Goal: Transaction & Acquisition: Purchase product/service

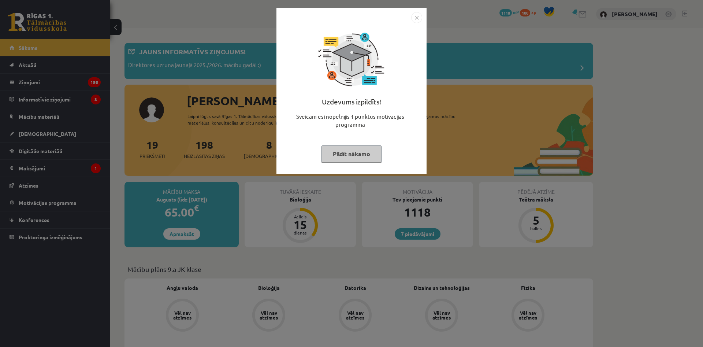
click at [368, 155] on button "Pildīt nākamo" at bounding box center [351, 153] width 60 height 17
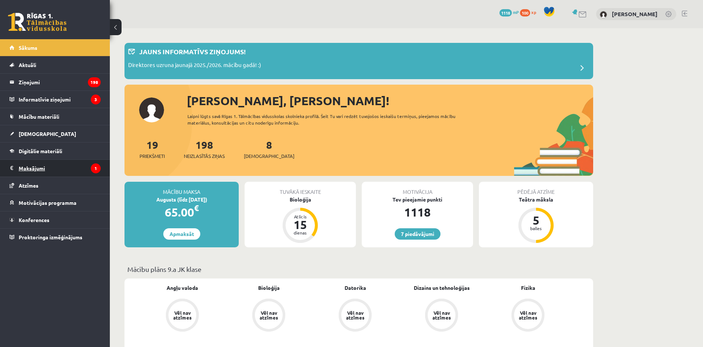
click at [29, 170] on legend "Maksājumi 1" at bounding box center [60, 168] width 82 height 17
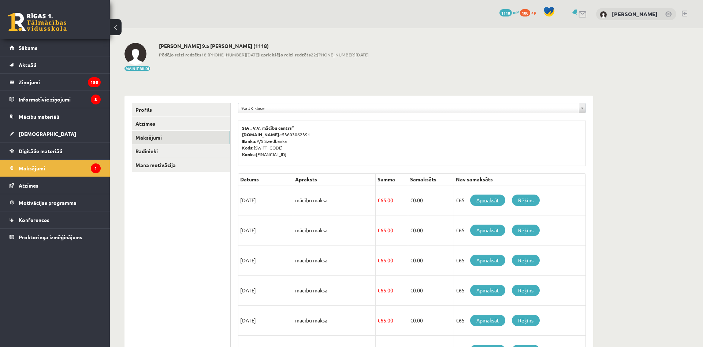
click at [484, 197] on link "Apmaksāt" at bounding box center [487, 199] width 35 height 11
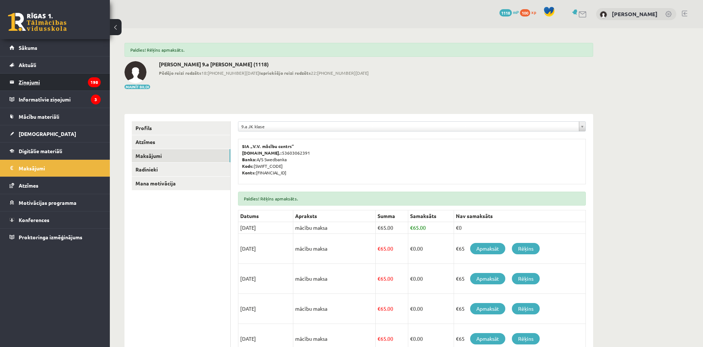
click at [55, 77] on legend "Ziņojumi 198" at bounding box center [60, 82] width 82 height 17
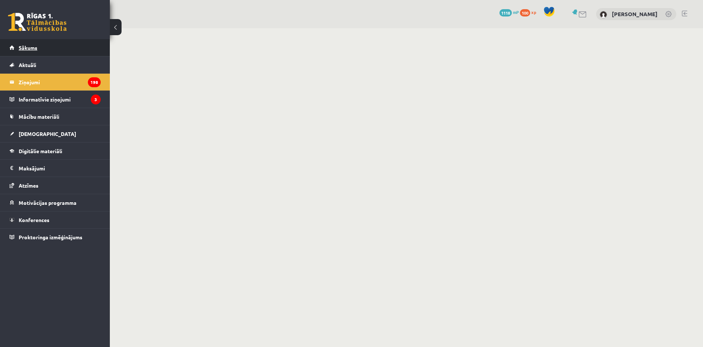
click at [52, 43] on link "Sākums" at bounding box center [55, 47] width 91 height 17
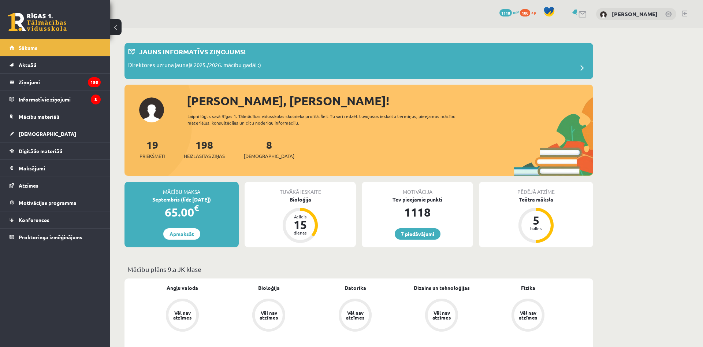
click at [47, 133] on link "[DEMOGRAPHIC_DATA]" at bounding box center [55, 133] width 91 height 17
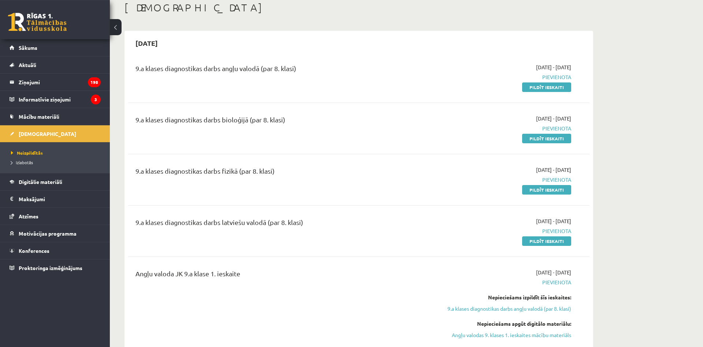
scroll to position [37, 0]
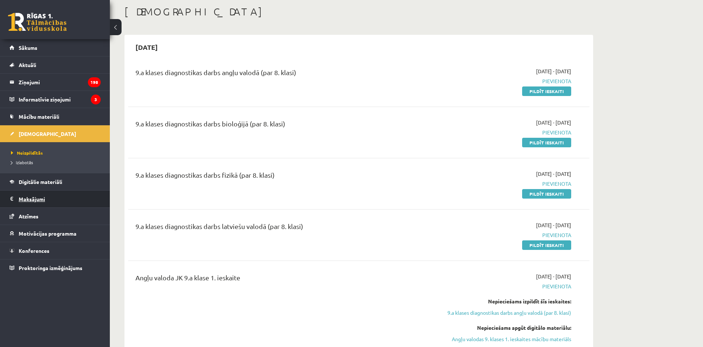
click at [72, 196] on legend "Maksājumi 0" at bounding box center [60, 198] width 82 height 17
